Goal: Check status: Check status

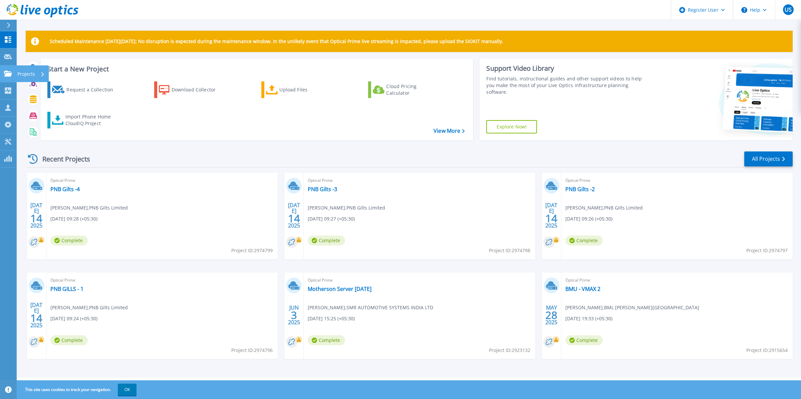
click at [4, 71] on icon at bounding box center [8, 74] width 8 height 6
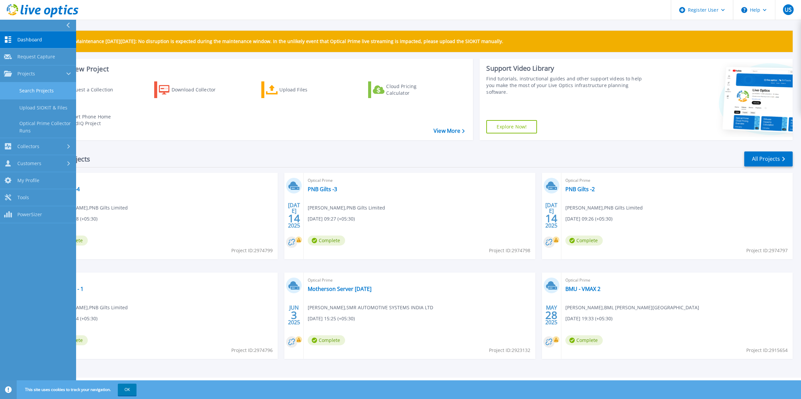
click at [23, 91] on link "Search Projects" at bounding box center [38, 90] width 76 height 17
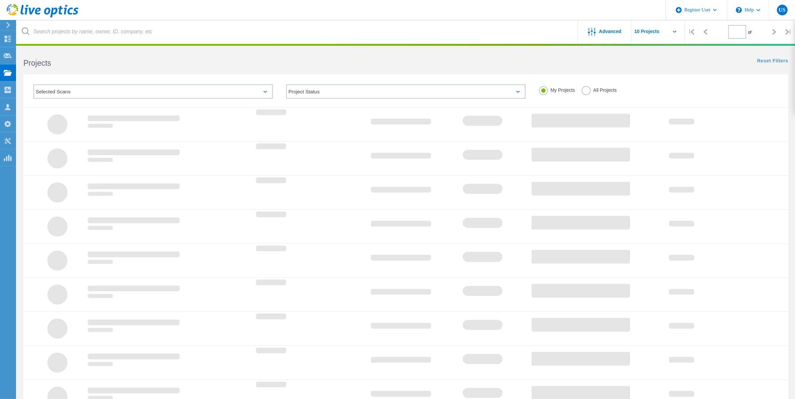
type input "1"
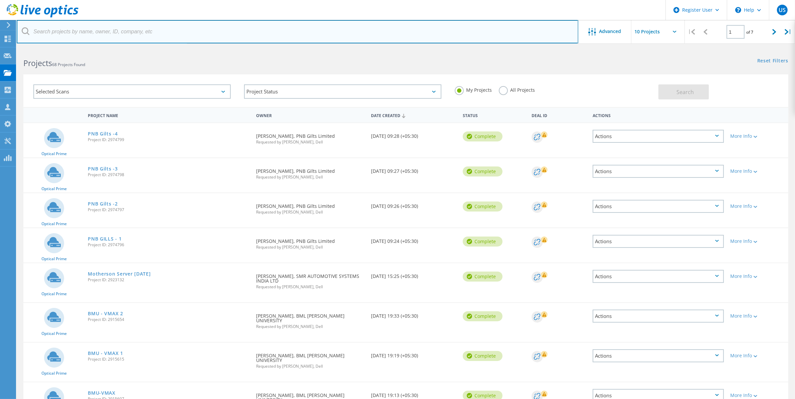
click at [126, 30] on input "text" at bounding box center [298, 31] width 562 height 23
paste input "3053550"
type input "3053550"
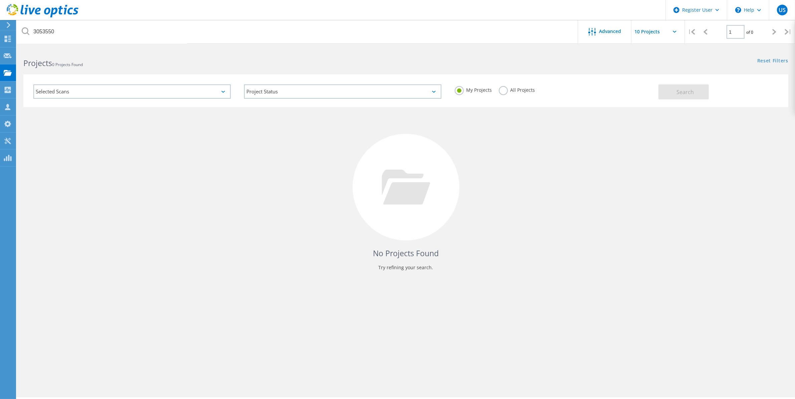
click at [503, 91] on label "All Projects" at bounding box center [517, 89] width 36 height 6
click at [0, 0] on input "All Projects" at bounding box center [0, 0] width 0 height 0
click at [666, 91] on button "Search" at bounding box center [683, 91] width 50 height 15
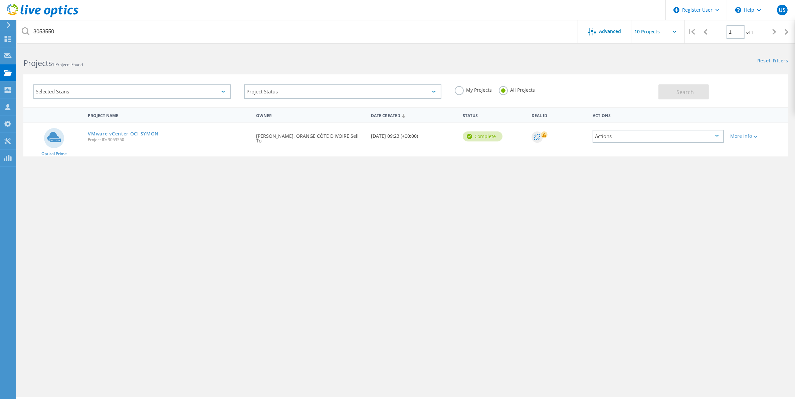
click at [139, 133] on link "VMware vCenter OCI SYMON" at bounding box center [123, 134] width 71 height 5
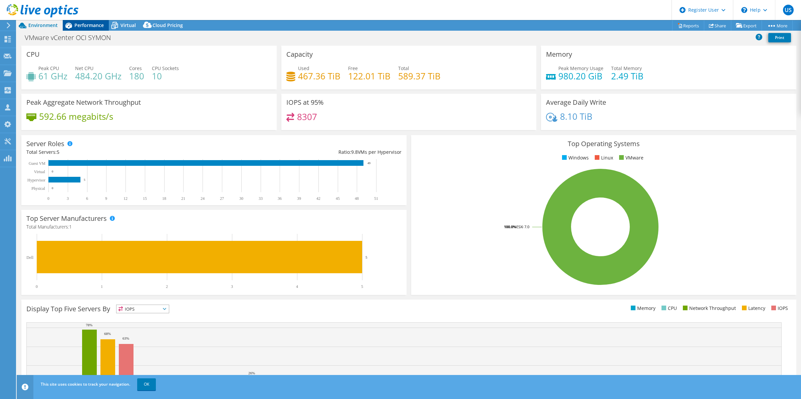
click at [95, 24] on span "Performance" at bounding box center [88, 25] width 29 height 6
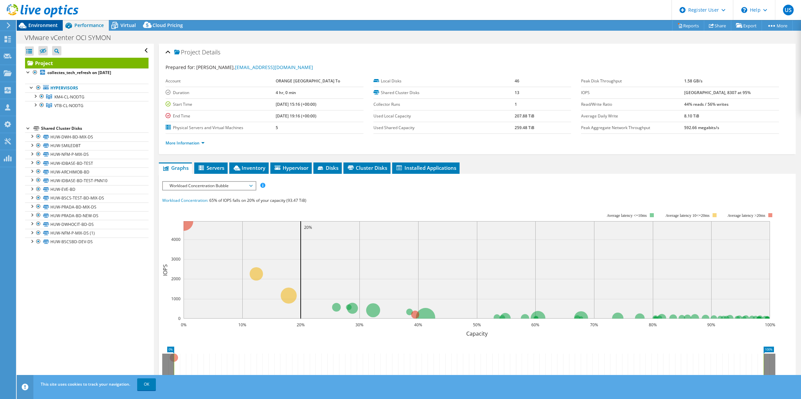
click at [46, 27] on span "Environment" at bounding box center [42, 25] width 29 height 6
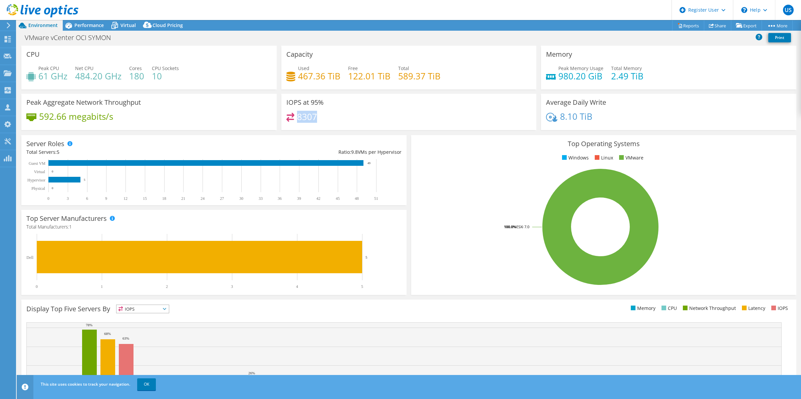
drag, startPoint x: 296, startPoint y: 117, endPoint x: 329, endPoint y: 117, distance: 32.7
click at [329, 117] on div "8307" at bounding box center [408, 120] width 245 height 14
click at [92, 28] on div "Performance" at bounding box center [86, 25] width 46 height 11
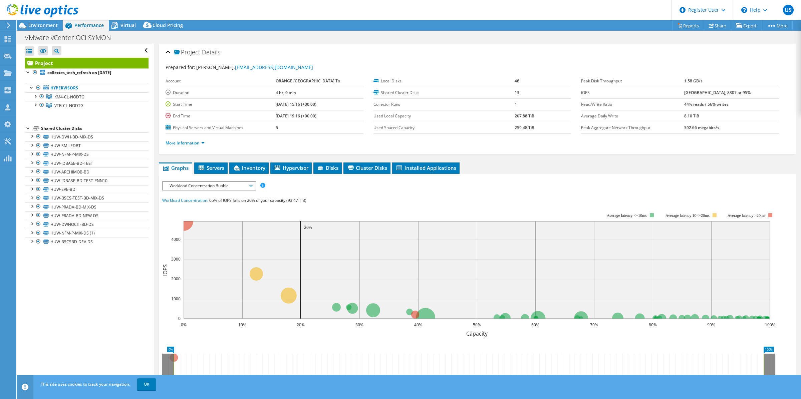
click at [195, 146] on li "More Information" at bounding box center [187, 143] width 43 height 7
click at [200, 144] on link "More Information" at bounding box center [185, 143] width 39 height 6
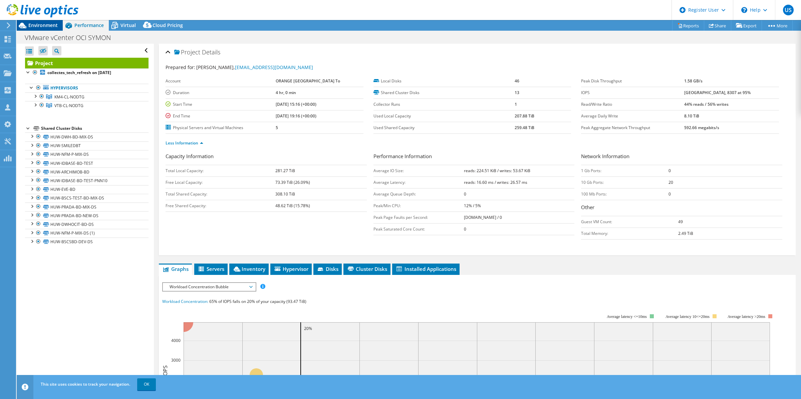
click at [47, 25] on span "Environment" at bounding box center [42, 25] width 29 height 6
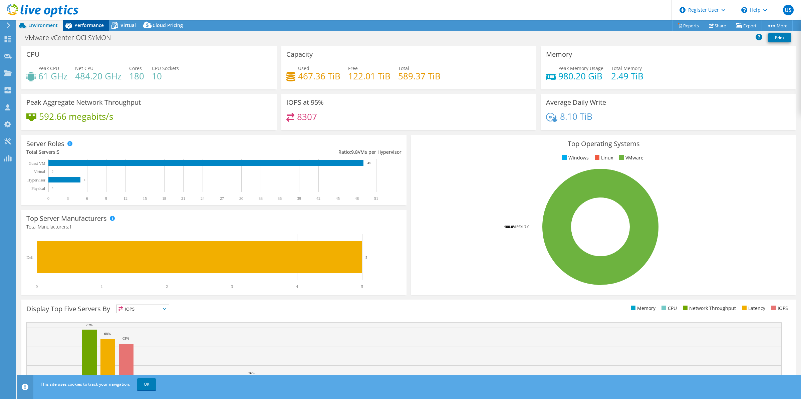
click at [97, 27] on span "Performance" at bounding box center [88, 25] width 29 height 6
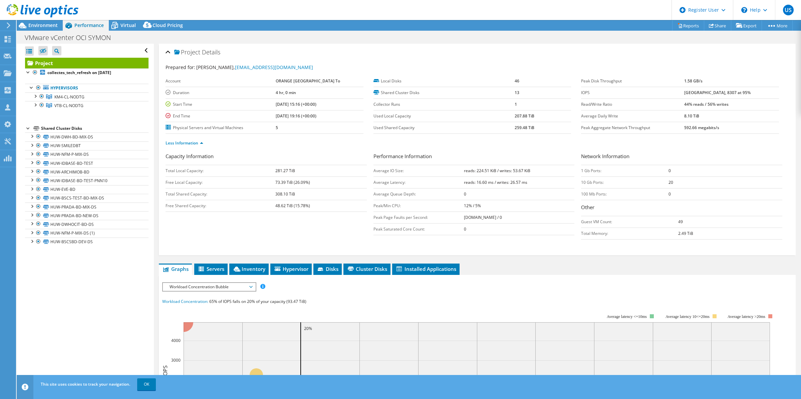
drag, startPoint x: 690, startPoint y: 101, endPoint x: 738, endPoint y: 105, distance: 48.2
click at [738, 105] on tr "Read/Write Ratio 44% reads / 56% writes" at bounding box center [680, 104] width 198 height 12
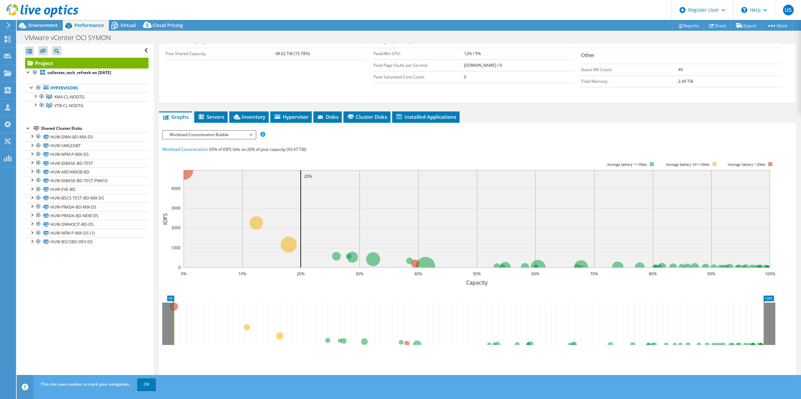
scroll to position [141, 0]
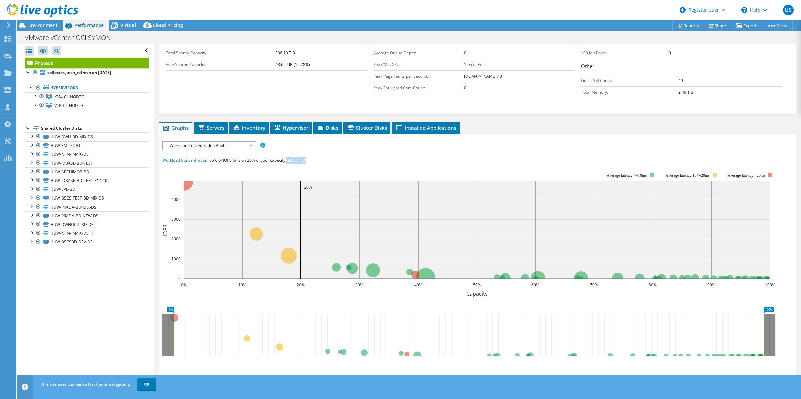
drag, startPoint x: 309, startPoint y: 159, endPoint x: 287, endPoint y: 164, distance: 22.4
click at [287, 164] on div "Workload Concentration: 65% of IOPS falls on 20% of your capacity (93.47 TiB)" at bounding box center [477, 160] width 630 height 7
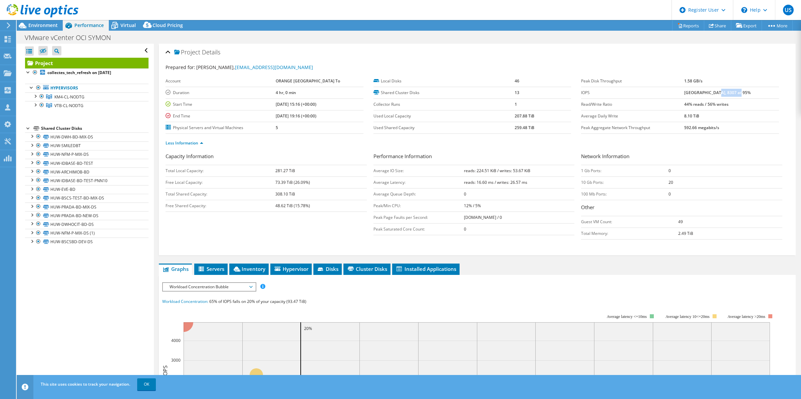
drag, startPoint x: 720, startPoint y: 92, endPoint x: 756, endPoint y: 89, distance: 36.2
click at [756, 89] on td "[GEOGRAPHIC_DATA], 8307 at 95%" at bounding box center [731, 93] width 94 height 12
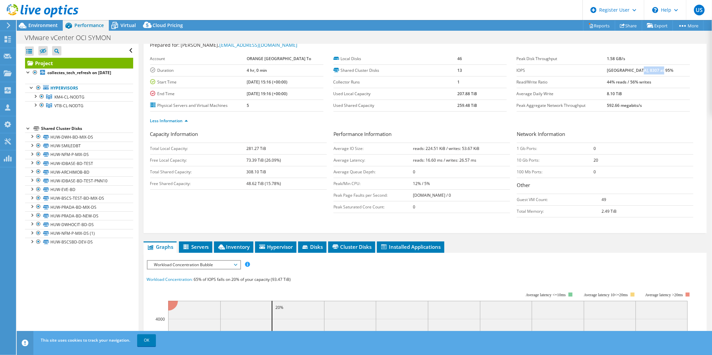
scroll to position [22, 0]
